Goal: Use online tool/utility

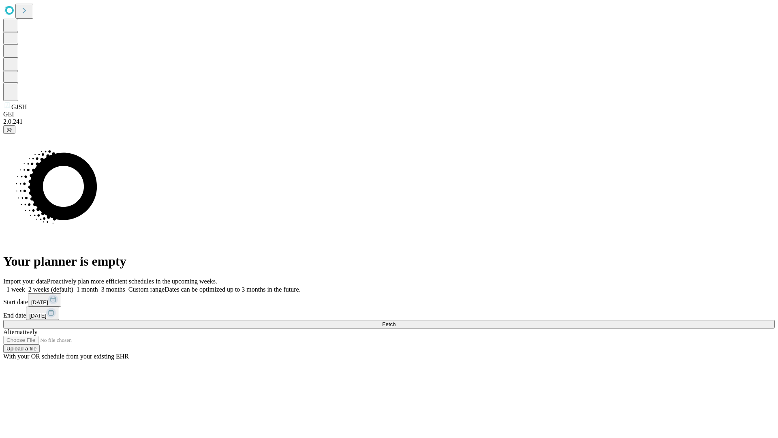
click at [396, 321] on span "Fetch" at bounding box center [388, 324] width 13 height 6
